Goal: Information Seeking & Learning: Learn about a topic

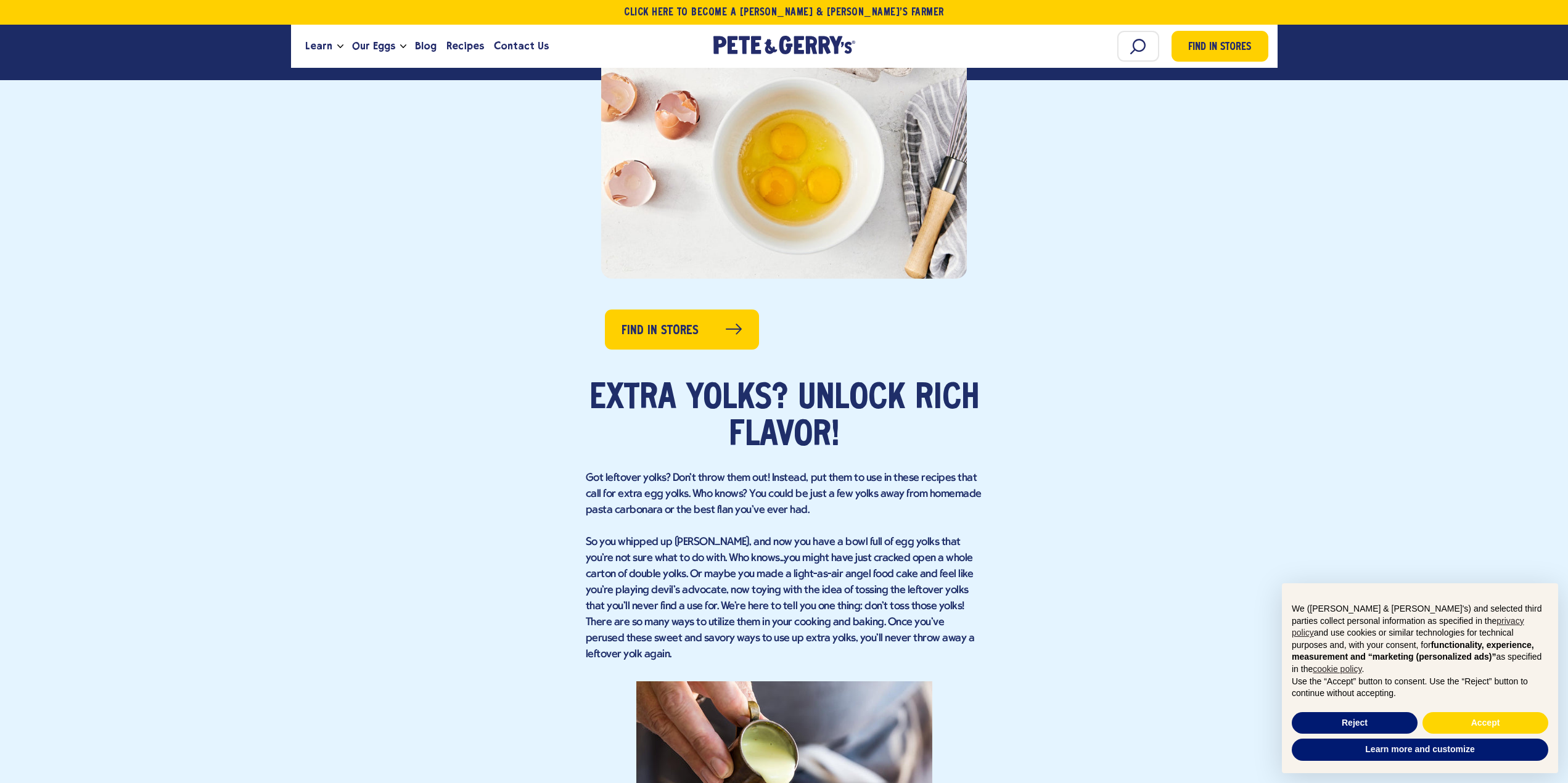
scroll to position [678, 0]
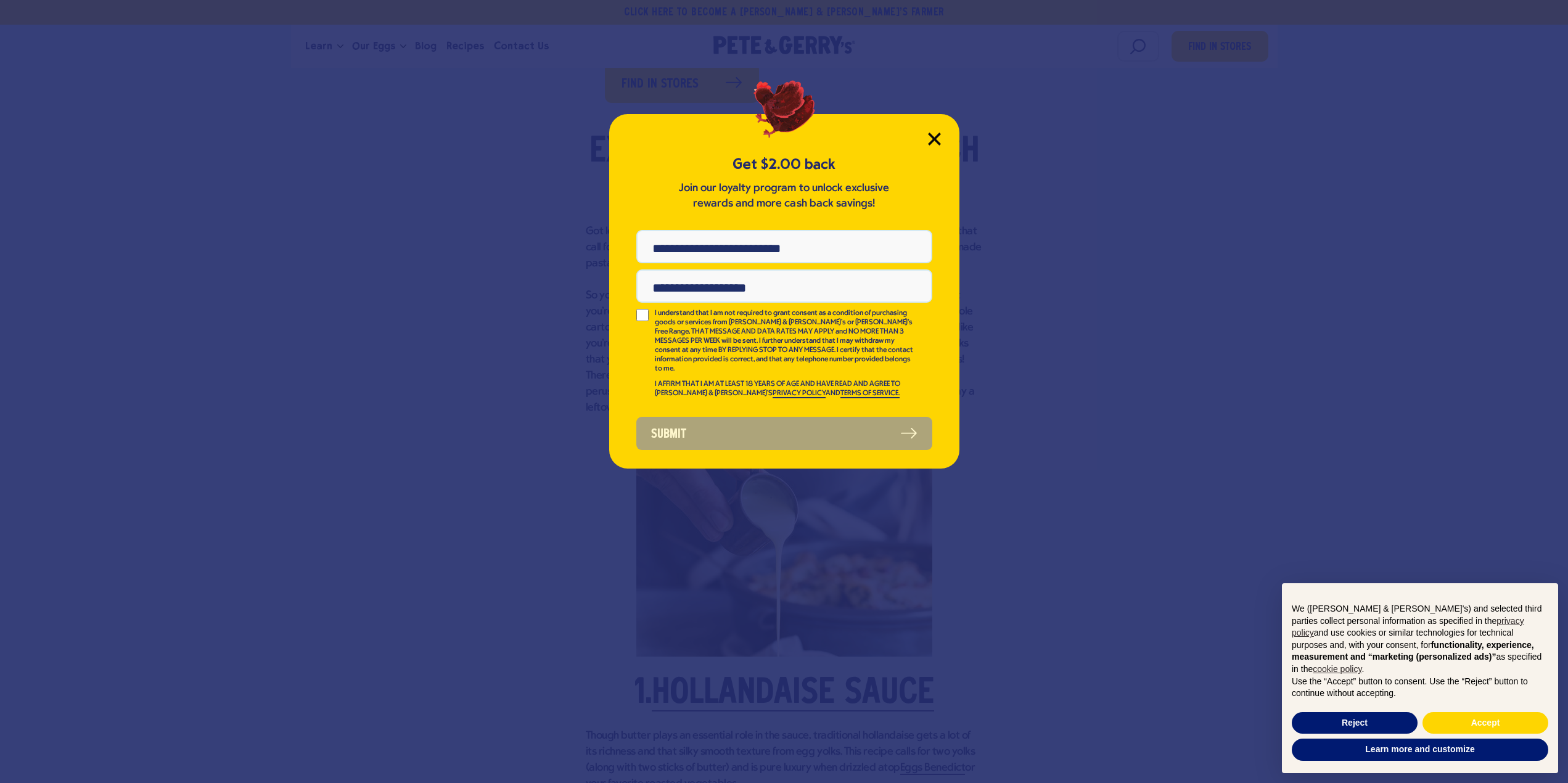
click at [933, 142] on icon "Close Modal" at bounding box center [935, 139] width 13 height 13
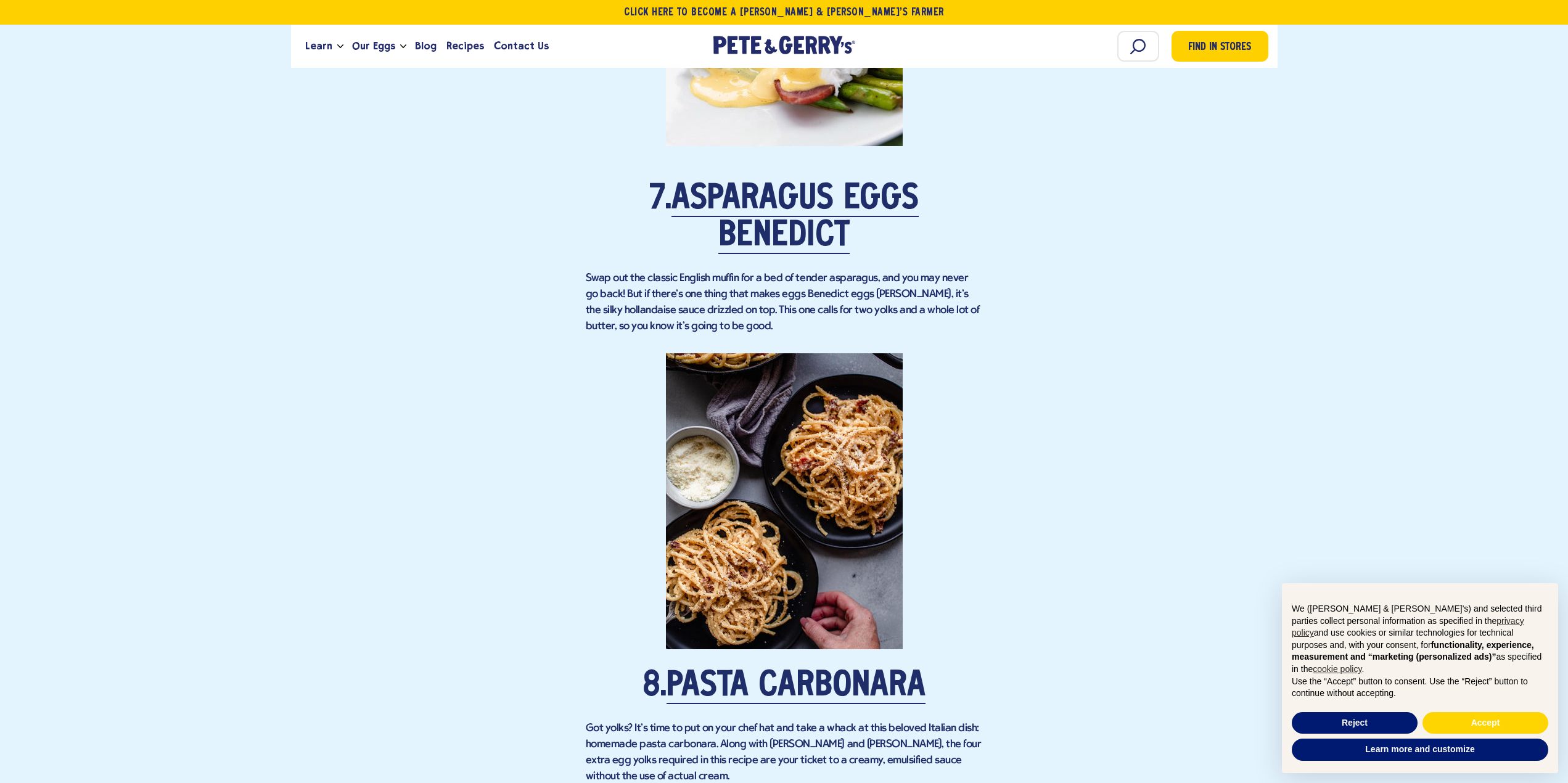
scroll to position [4068, 0]
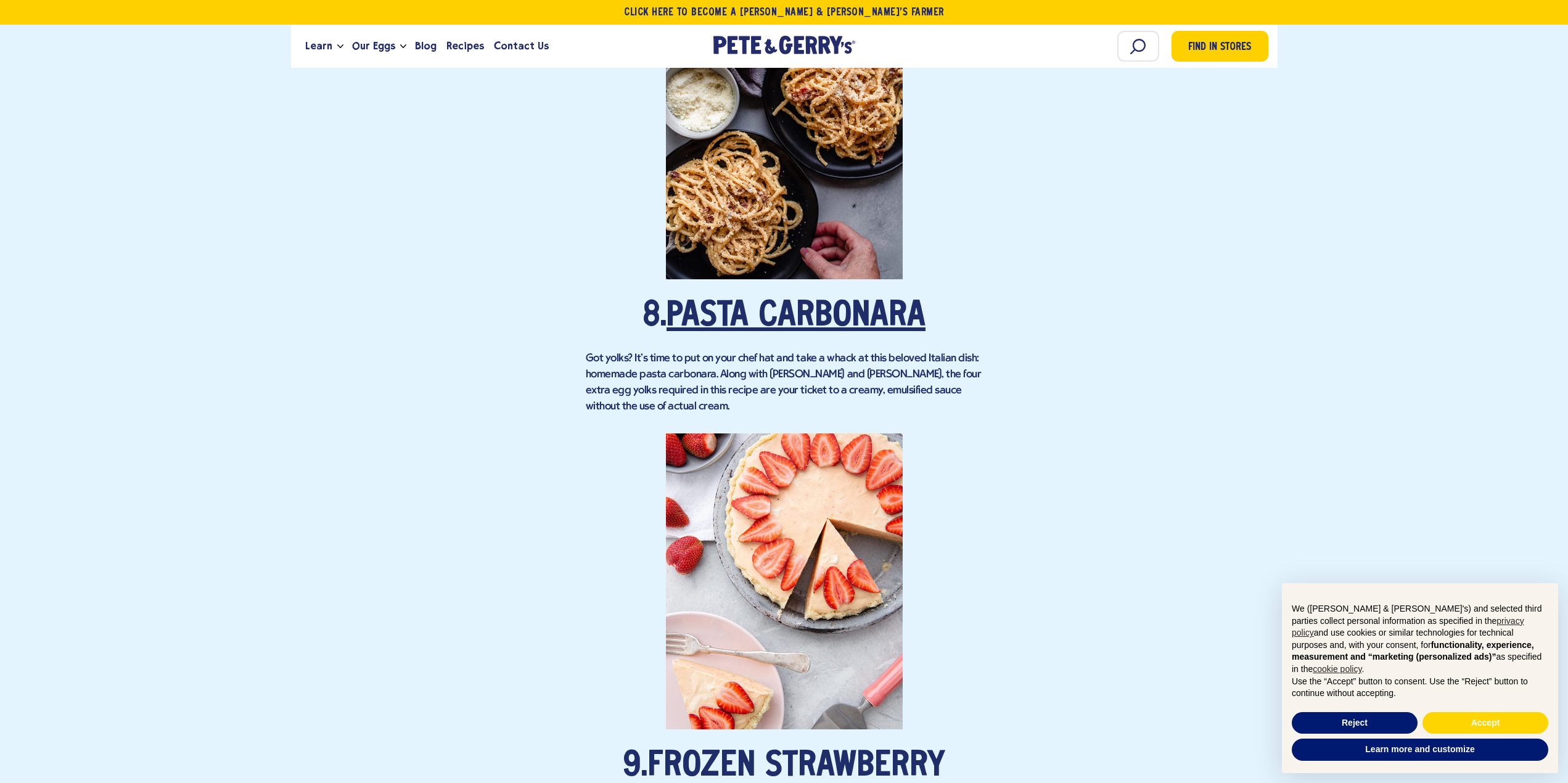
click at [800, 299] on link "Pasta Carbonara" at bounding box center [796, 317] width 259 height 34
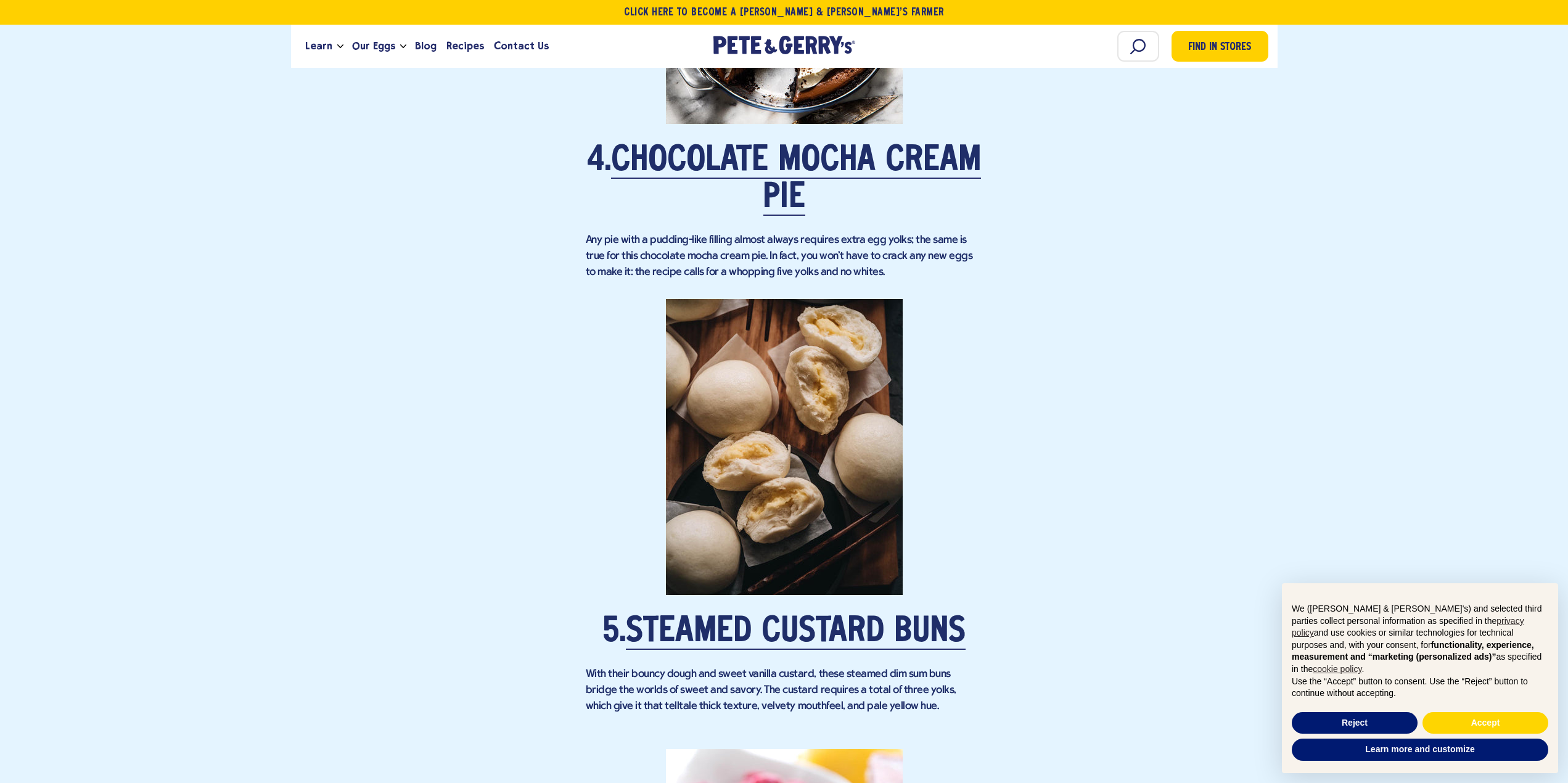
scroll to position [1972, 0]
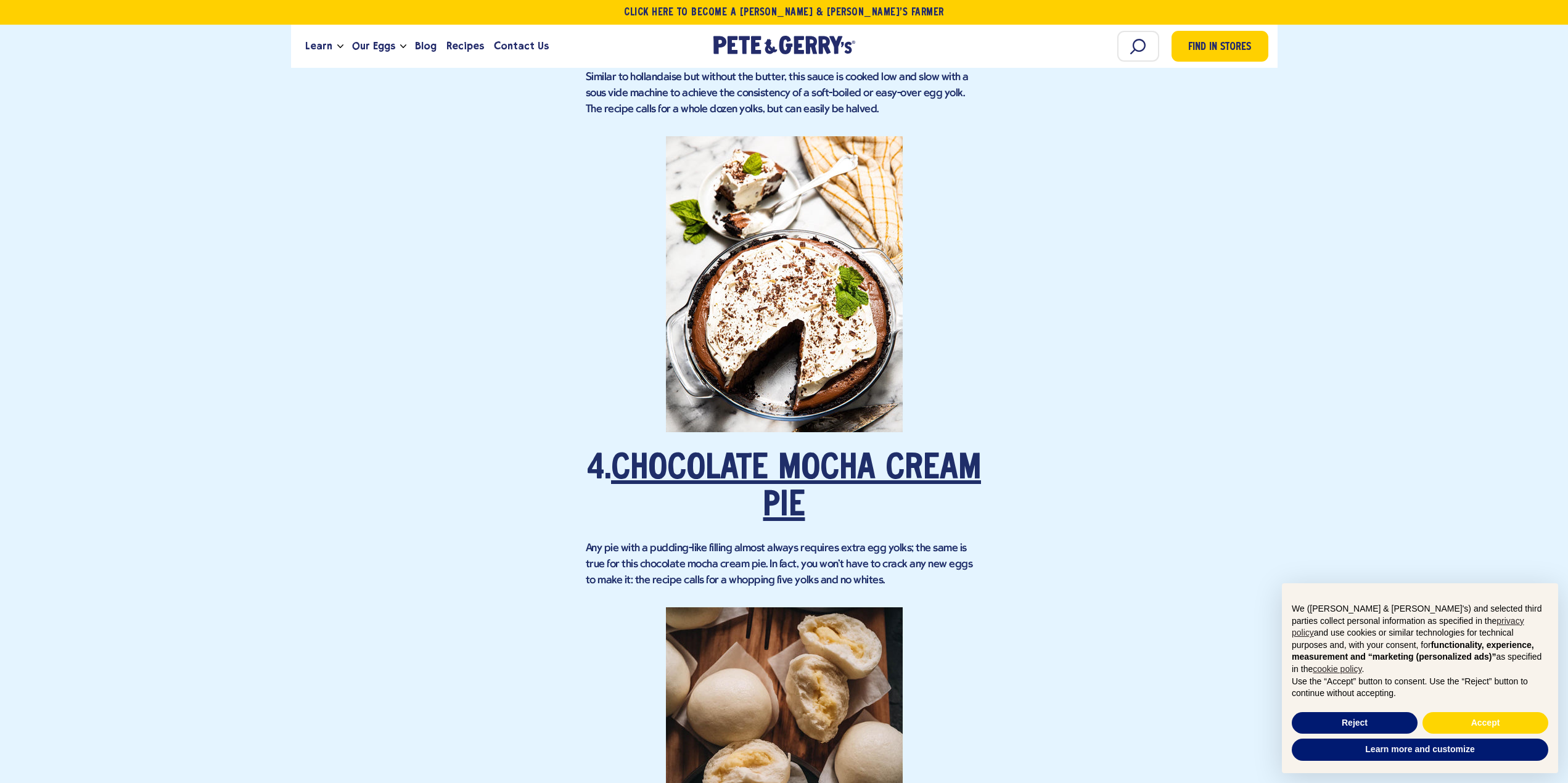
click at [809, 484] on link "Chocolate Mocha Cream Pie" at bounding box center [796, 488] width 370 height 71
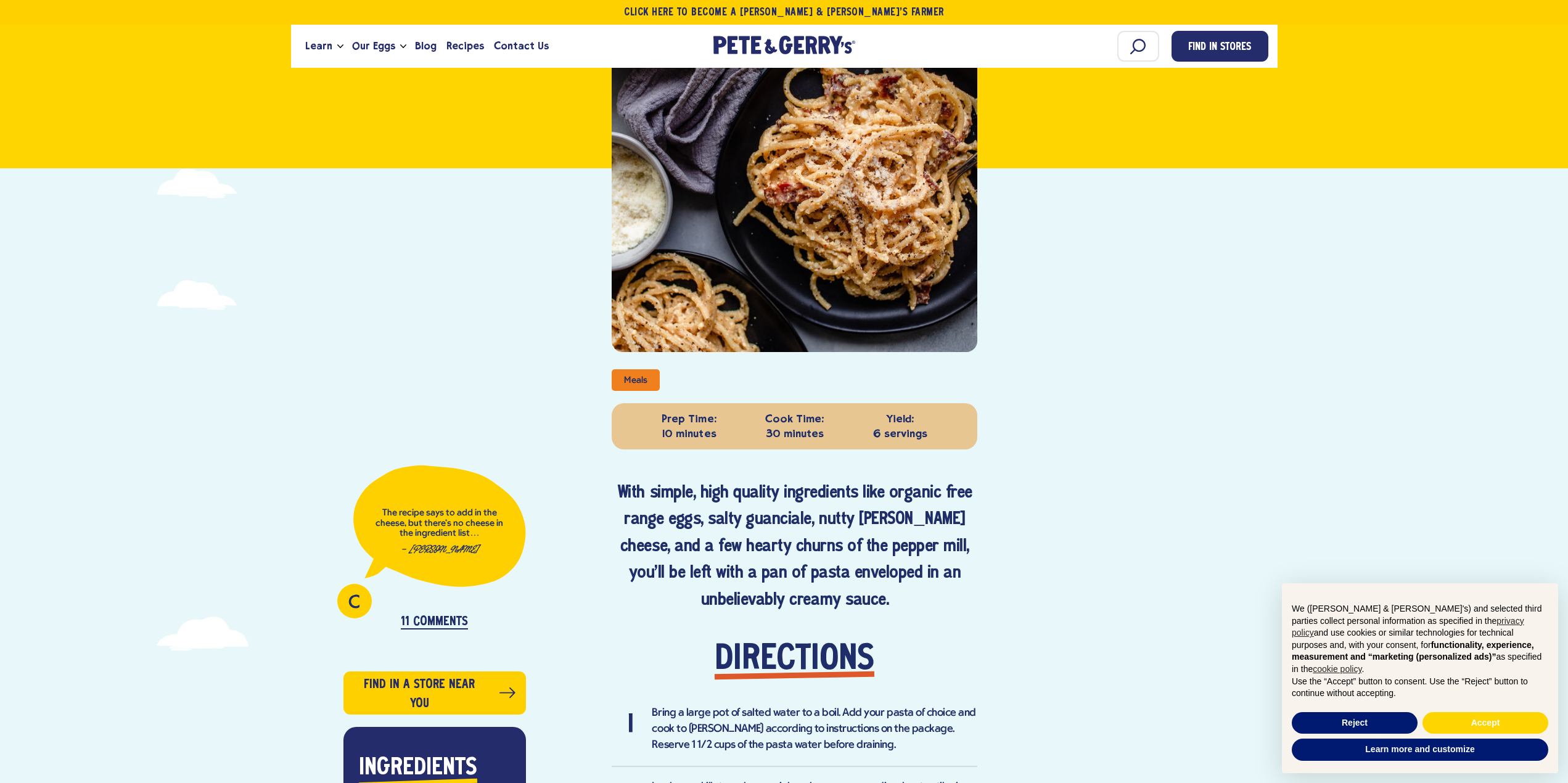
scroll to position [124, 0]
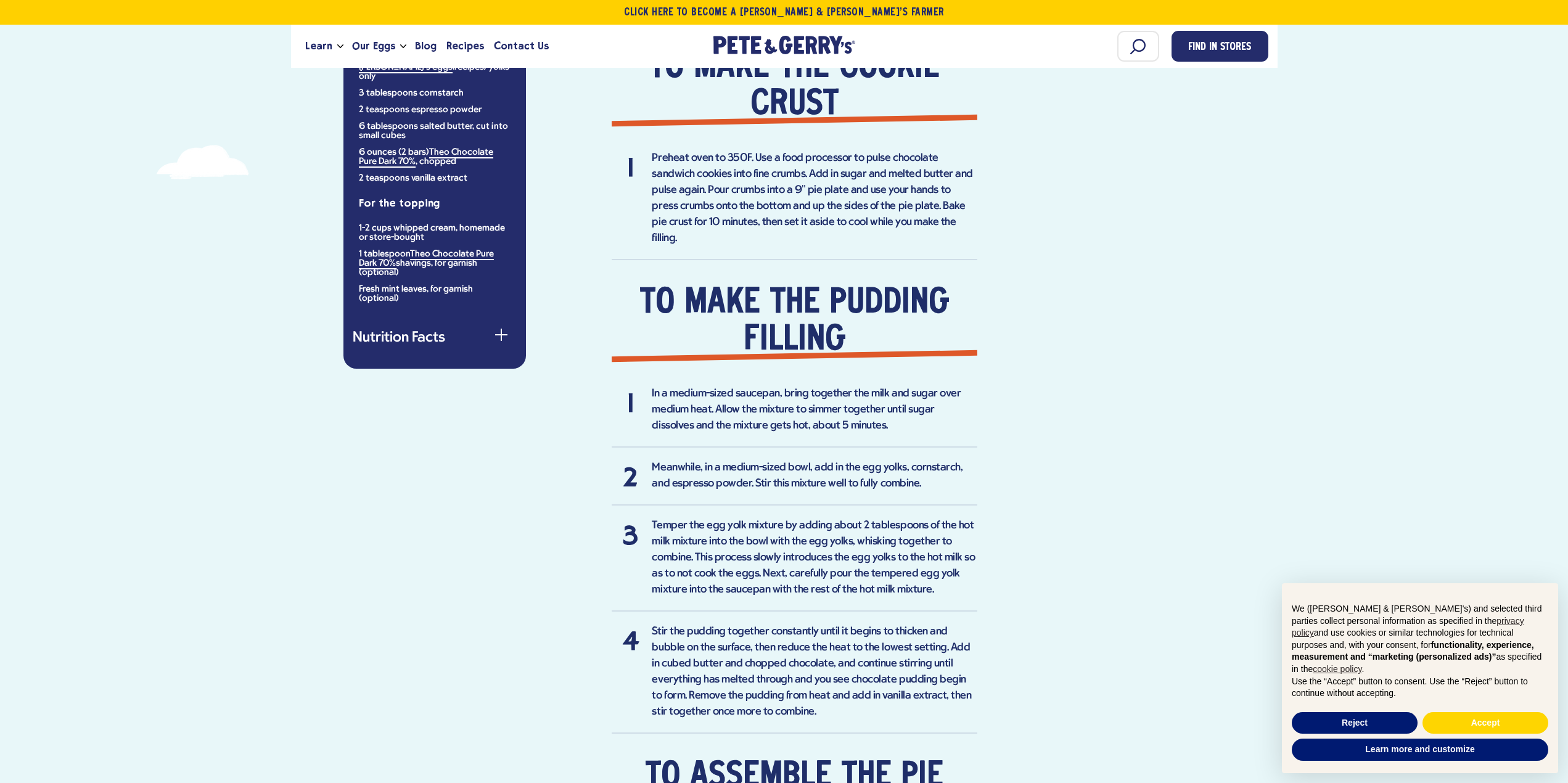
scroll to position [788, 0]
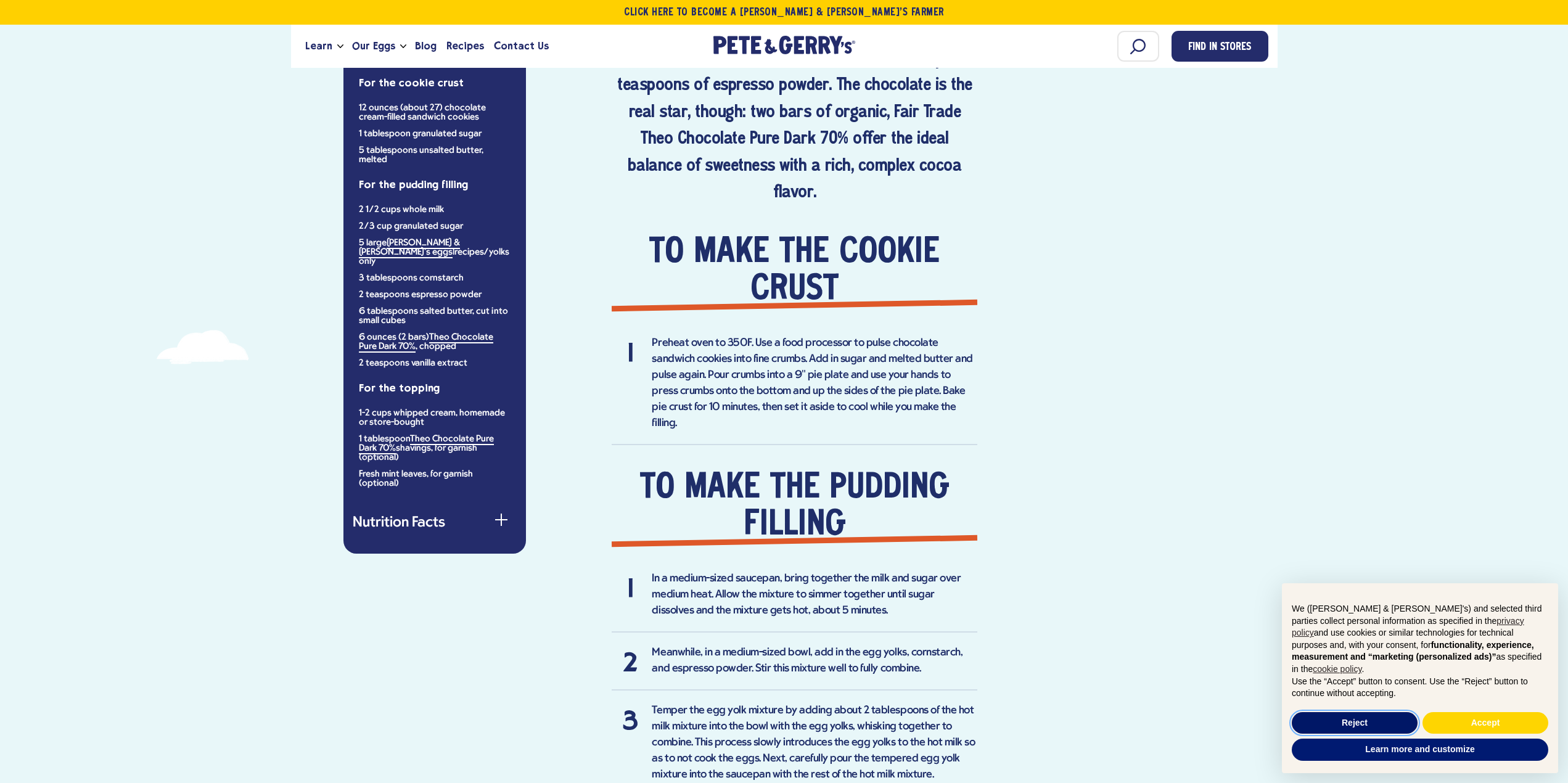
click at [1374, 723] on button "Reject" at bounding box center [1354, 723] width 126 height 22
